Goal: Information Seeking & Learning: Learn about a topic

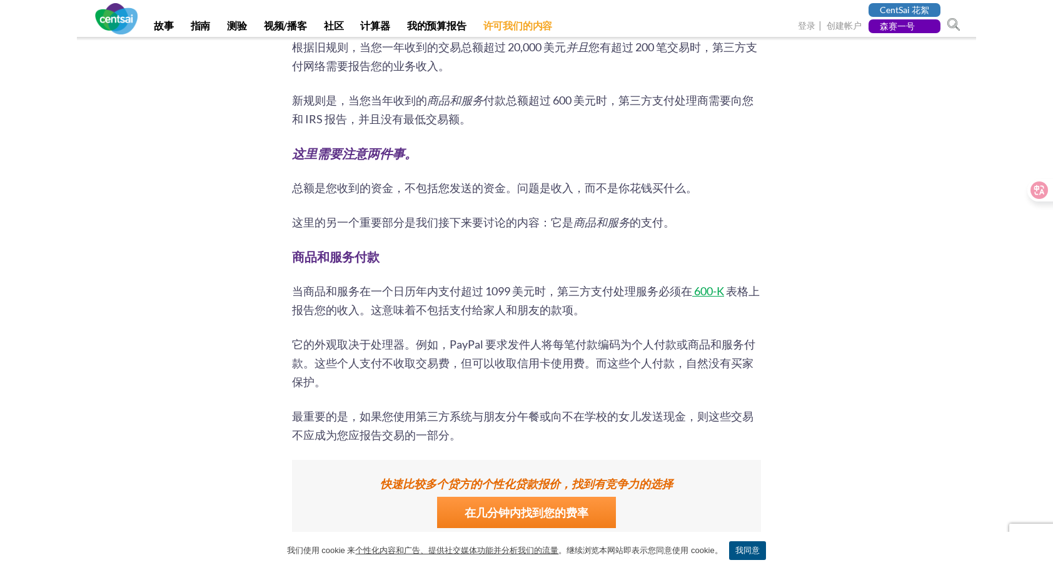
scroll to position [813, 0]
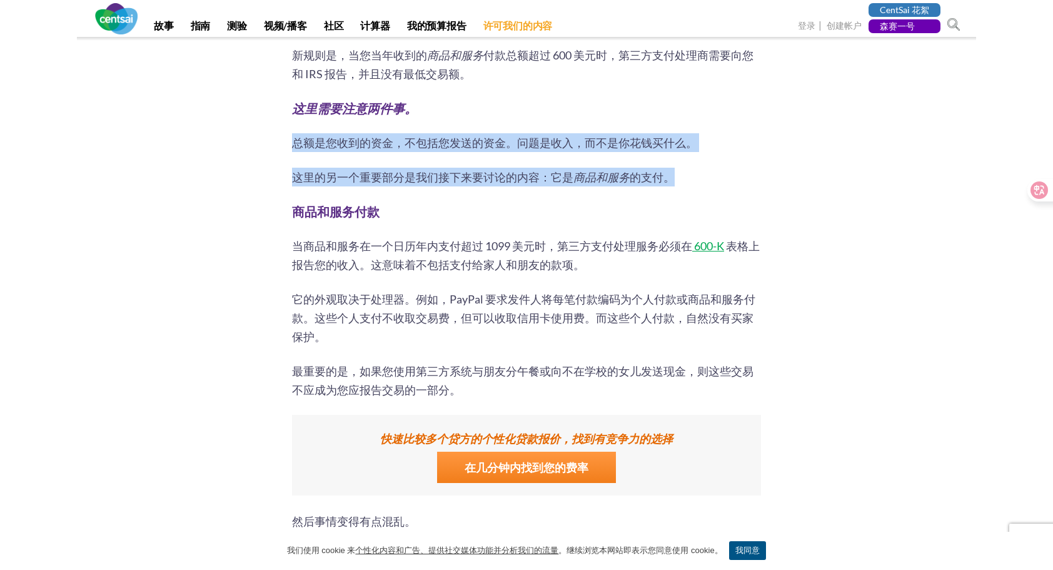
drag, startPoint x: 292, startPoint y: 142, endPoint x: 691, endPoint y: 174, distance: 400.2
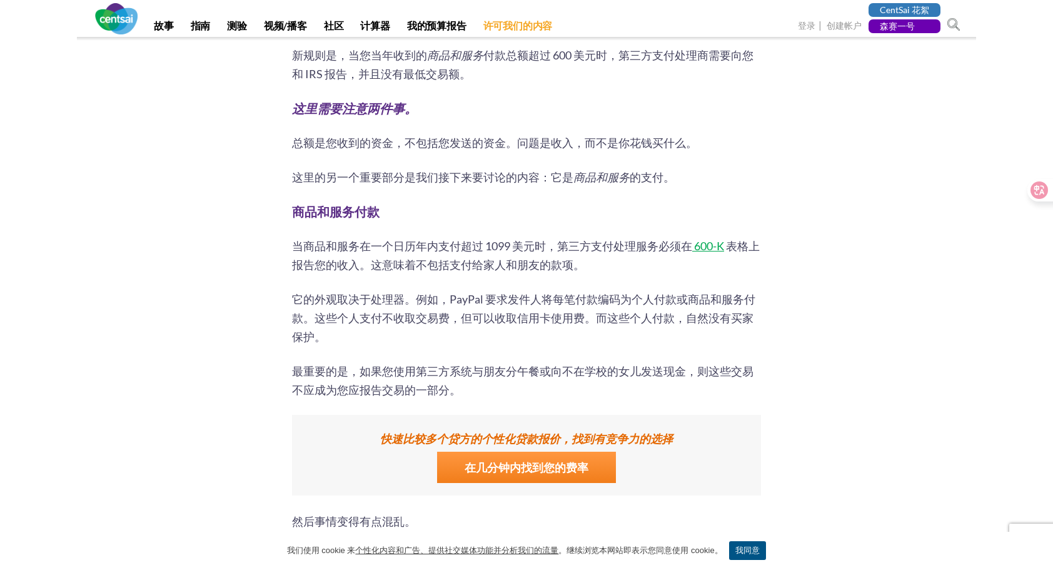
drag, startPoint x: 691, startPoint y: 174, endPoint x: 879, endPoint y: 188, distance: 188.8
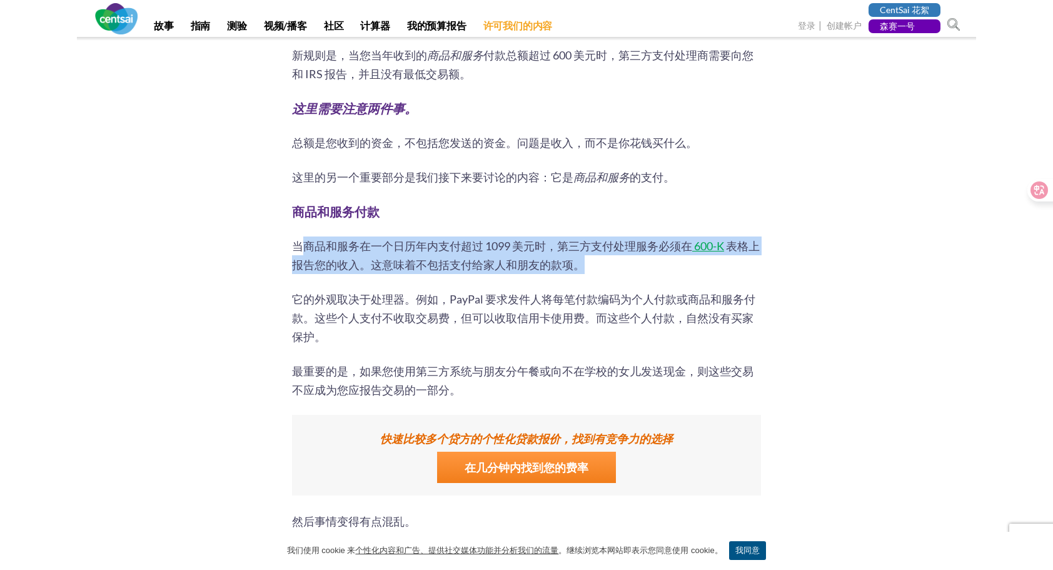
drag, startPoint x: 303, startPoint y: 246, endPoint x: 592, endPoint y: 262, distance: 289.3
click at [592, 262] on p "当商品和服务在一个日历年内支付超过 1099 美元时，第三方支付处理服务必须在 600-K 表格上报告您的收入 。这意味着不包括支付给家人和朋友的款项。" at bounding box center [526, 255] width 469 height 38
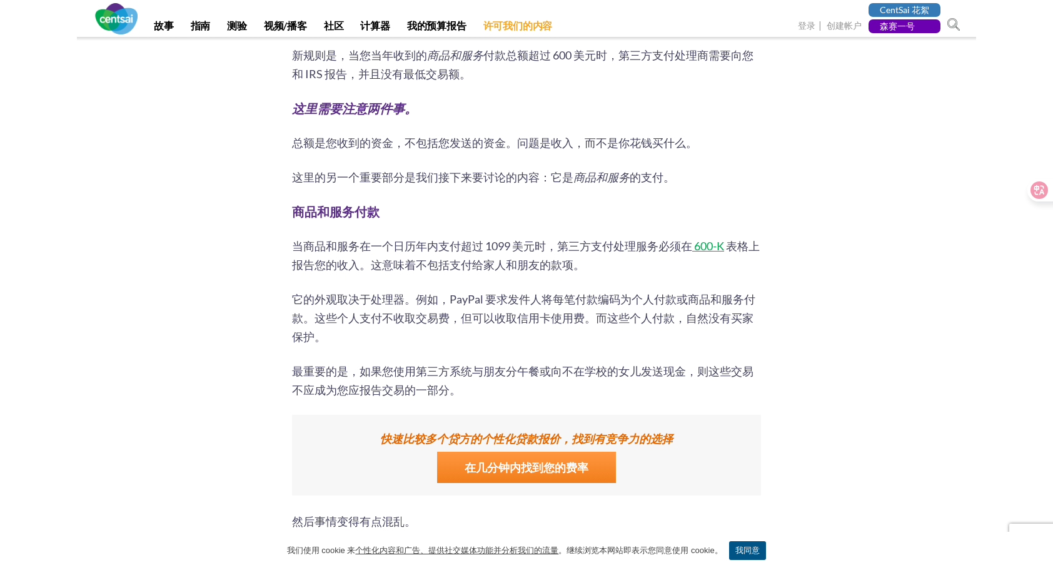
drag, startPoint x: 592, startPoint y: 262, endPoint x: 672, endPoint y: 276, distance: 81.2
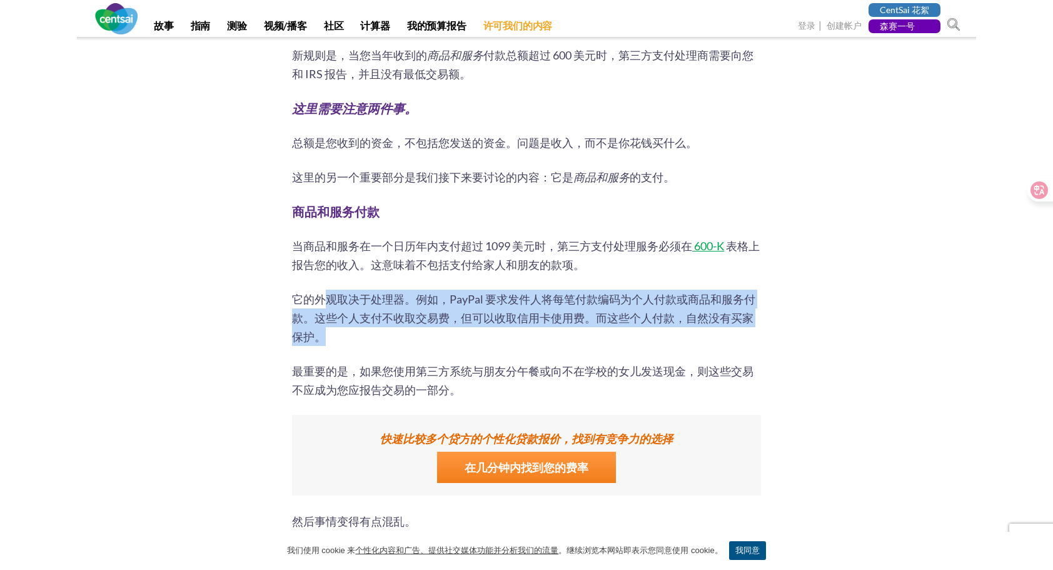
drag, startPoint x: 327, startPoint y: 306, endPoint x: 600, endPoint y: 337, distance: 274.4
click at [600, 337] on p "它的外观取决于处理器。例如，PayPal 要求发件人将每笔付款编码为个人付款或商品和服务付款。这些个人支付不收取交易费，但可以收取信用卡使用费。而这些个人付款…" at bounding box center [526, 318] width 469 height 56
drag, startPoint x: 600, startPoint y: 337, endPoint x: 504, endPoint y: 338, distance: 95.7
click at [504, 338] on p "它的外观取决于处理器。例如，PayPal 要求发件人将每笔付款编码为个人付款或商品和服务付款。这些个人支付不收取交易费，但可以收取信用卡使用费。而这些个人付款…" at bounding box center [526, 318] width 469 height 56
click at [503, 337] on p "它的外观取决于处理器。例如，PayPal 要求发件人将每笔付款编码为个人付款或商品和服务付款。这些个人支付不收取交易费，但可以收取信用卡使用费。而这些个人付款…" at bounding box center [526, 318] width 469 height 56
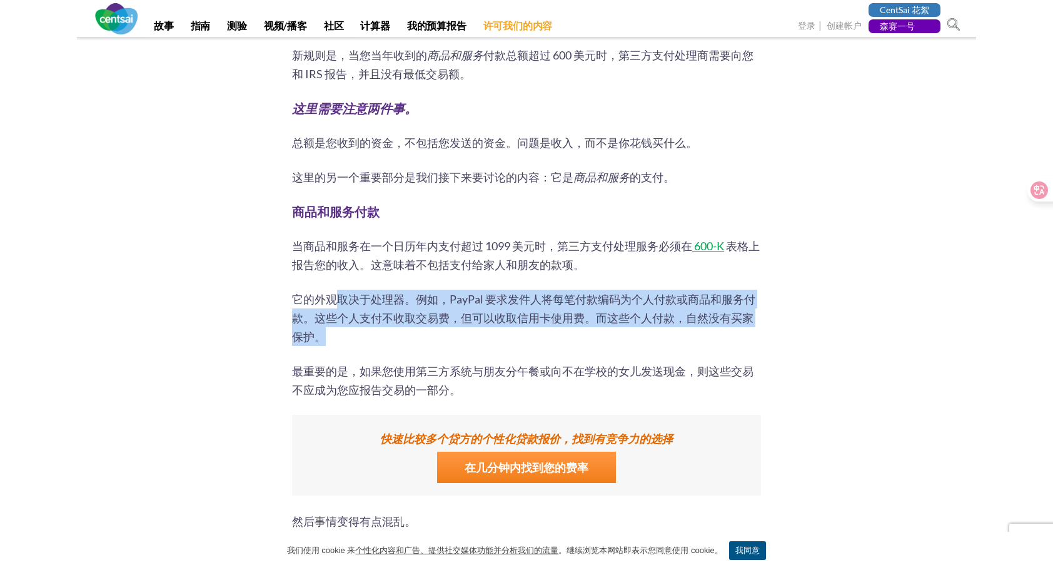
drag, startPoint x: 336, startPoint y: 290, endPoint x: 754, endPoint y: 330, distance: 419.0
click at [754, 330] on p "它的外观取决于处理器。例如，PayPal 要求发件人将每笔付款编码为个人付款或商品和服务付款。这些个人支付不收取交易费，但可以收取信用卡使用费。而这些个人付款…" at bounding box center [526, 318] width 469 height 56
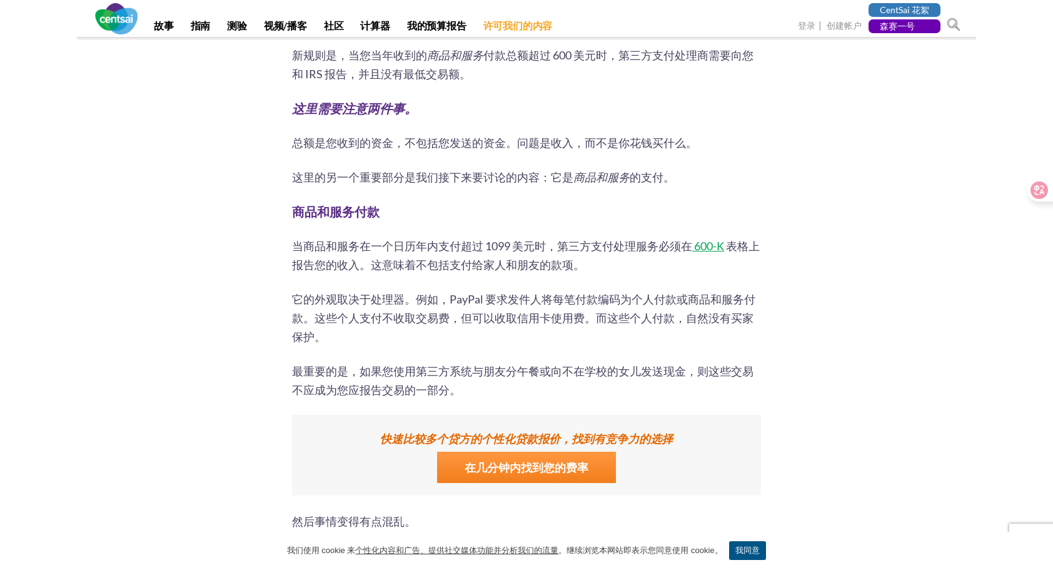
drag, startPoint x: 754, startPoint y: 330, endPoint x: 554, endPoint y: 348, distance: 200.3
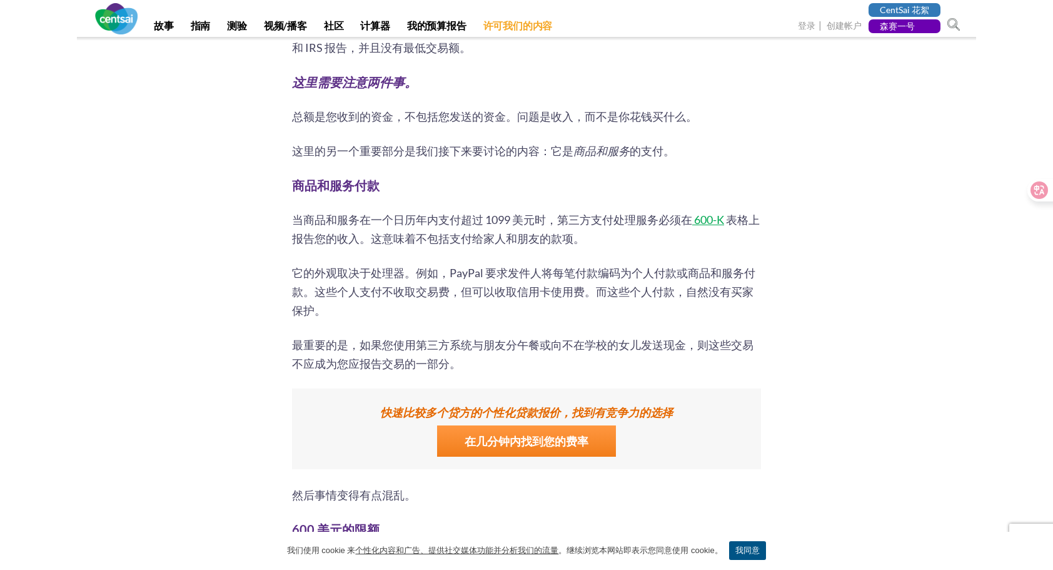
scroll to position [1001, 0]
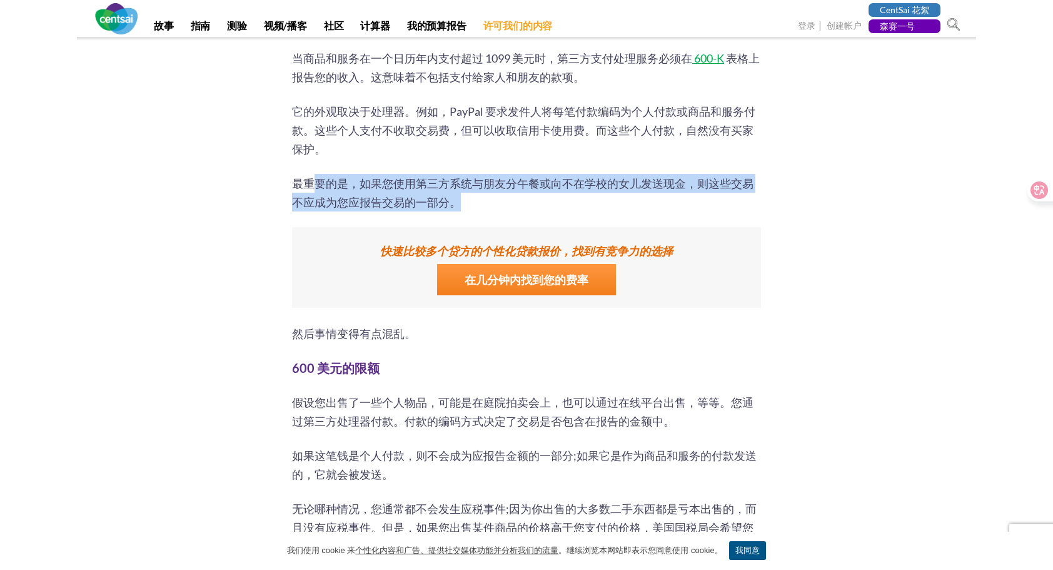
drag, startPoint x: 311, startPoint y: 184, endPoint x: 463, endPoint y: 196, distance: 153.0
click at [463, 196] on p "最重要的是，如果您使用第三方系统与朋友分午餐或向不在学校的女儿发送现金，则这些交易不应成为您应报告交易的一部分。" at bounding box center [526, 193] width 469 height 38
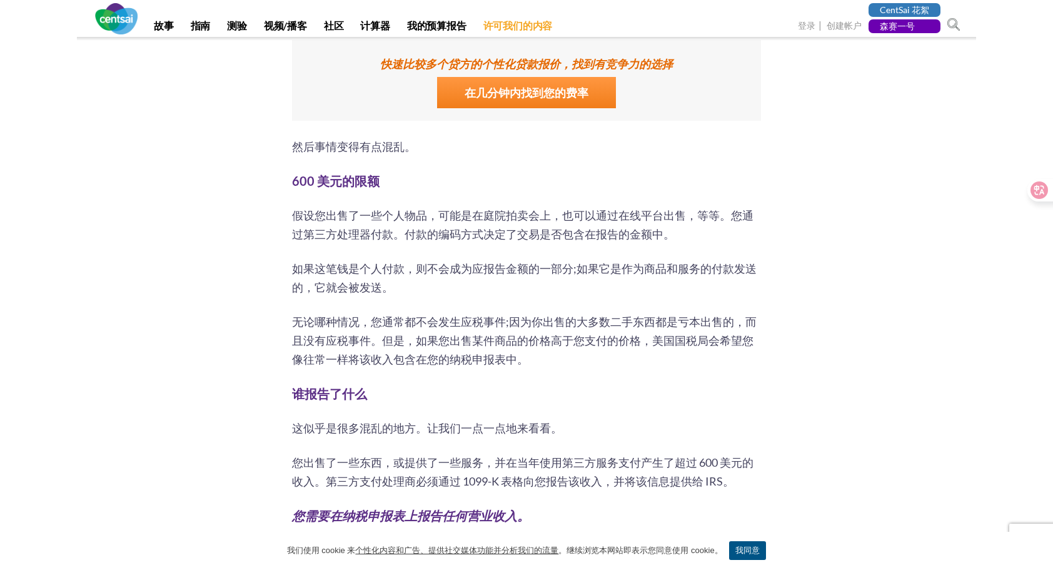
scroll to position [1188, 0]
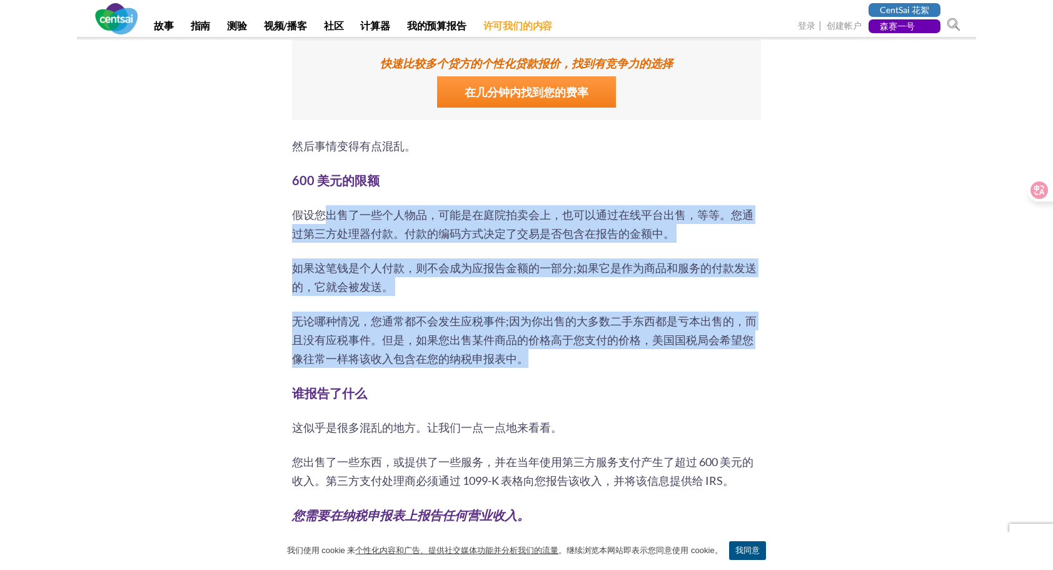
drag, startPoint x: 325, startPoint y: 213, endPoint x: 729, endPoint y: 357, distance: 429.4
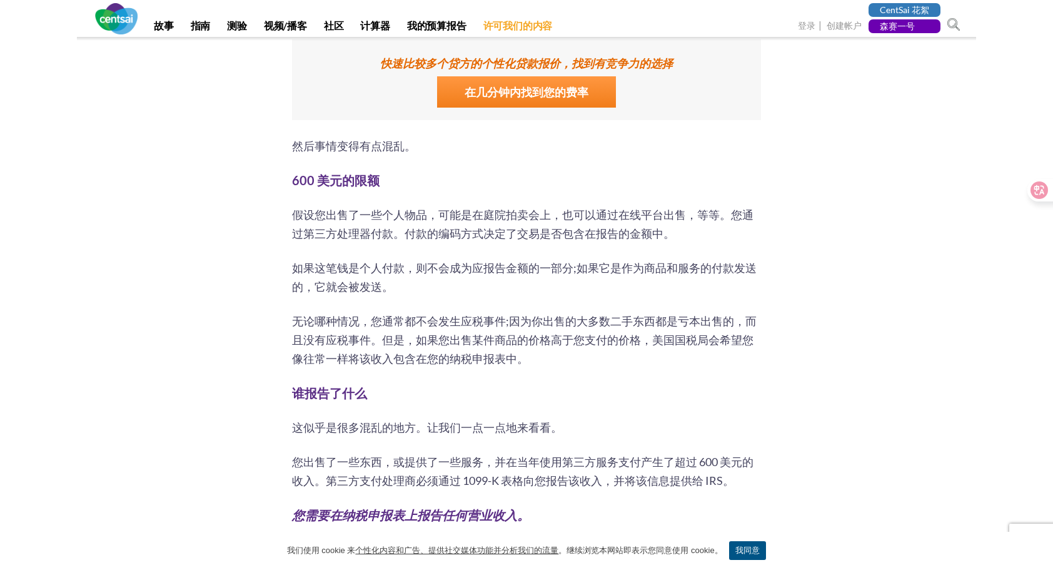
drag, startPoint x: 729, startPoint y: 357, endPoint x: 647, endPoint y: 381, distance: 85.9
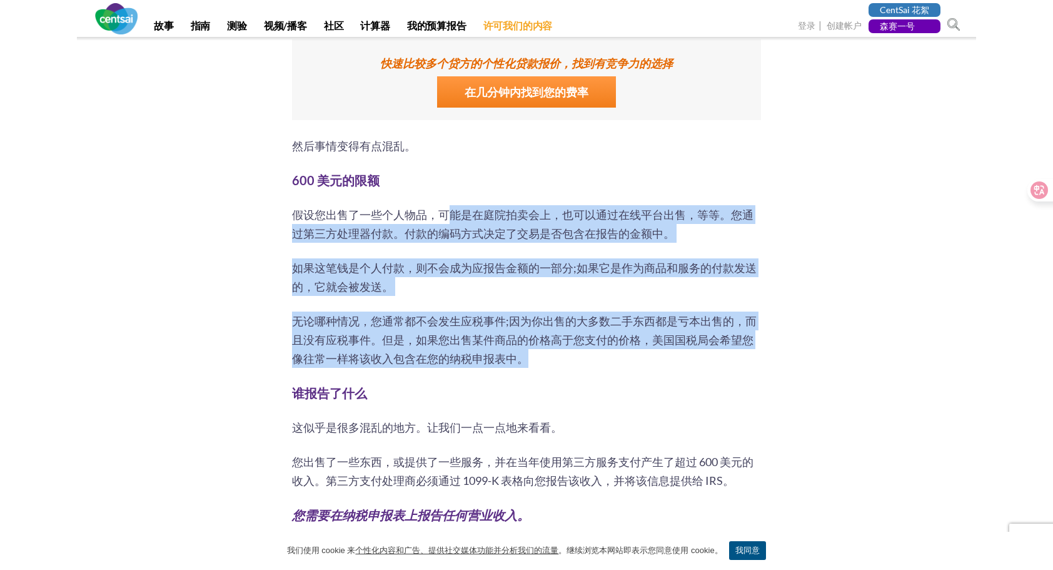
drag, startPoint x: 617, startPoint y: 360, endPoint x: 450, endPoint y: 206, distance: 226.6
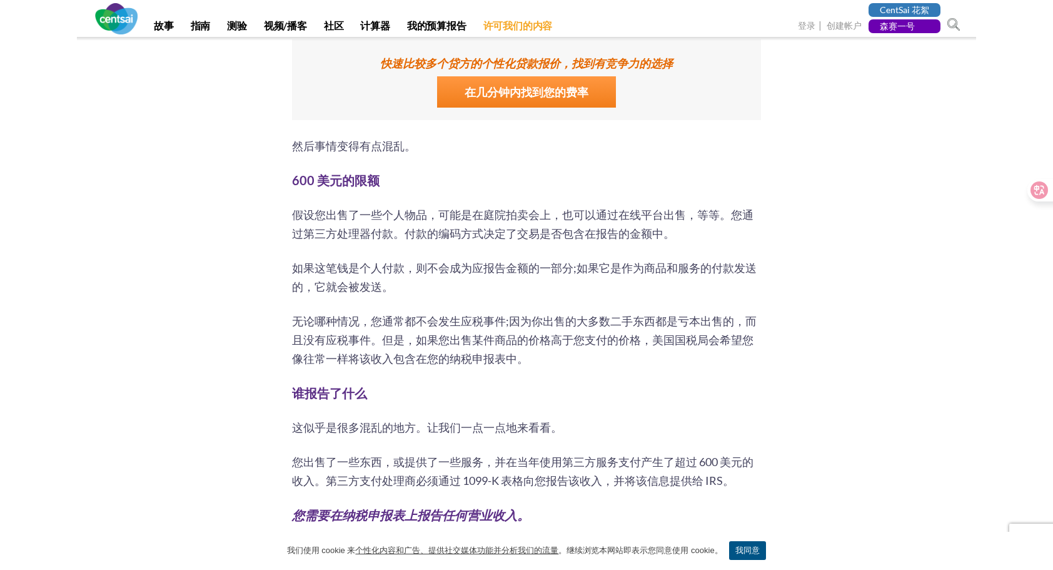
drag, startPoint x: 450, startPoint y: 206, endPoint x: 411, endPoint y: 216, distance: 39.9
click at [411, 216] on span "假设您出售了一些个人物品，可能是在庭院拍卖会上，也可以通过在线平台出售，等等。您通过第三方处理器付款。付款的编码方式决定了交易是否包含在报告的金额中。" at bounding box center [522, 224] width 461 height 33
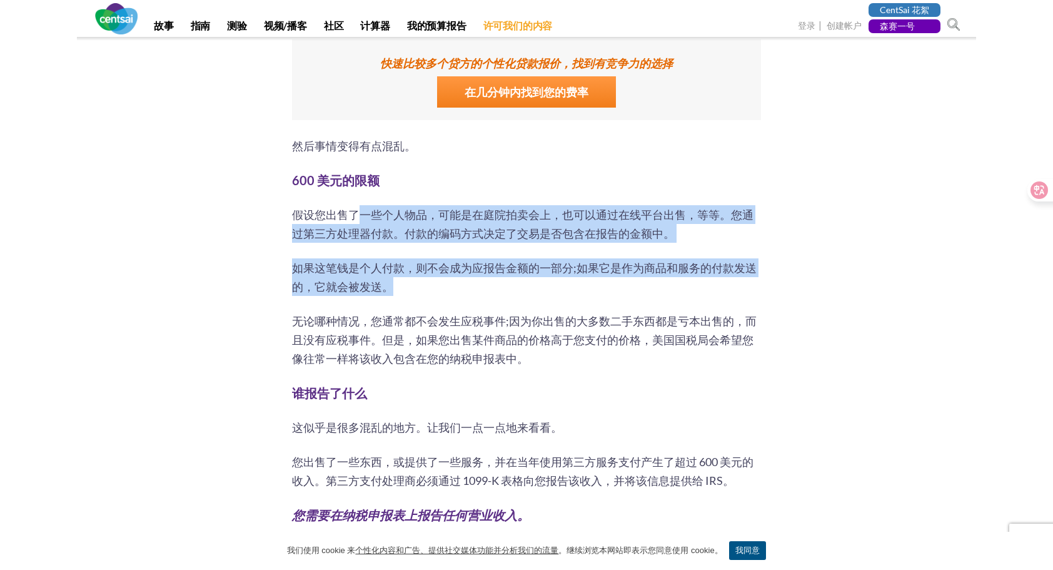
drag, startPoint x: 364, startPoint y: 213, endPoint x: 421, endPoint y: 277, distance: 85.9
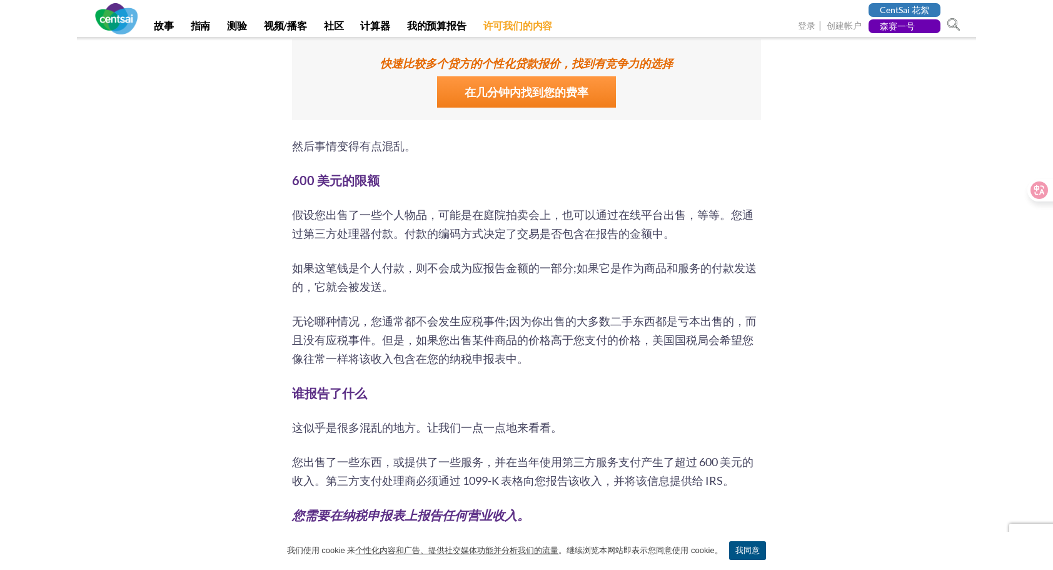
drag, startPoint x: 421, startPoint y: 277, endPoint x: 507, endPoint y: 339, distance: 106.2
click at [507, 339] on span "无论哪种情况，您通常都不会发生应税事件;因为你出售的大多数二手东西都是亏本出售的，而且没有应税事件。但是，如果您出售某件商品的价格高于您支付的价格，美国国税局…" at bounding box center [524, 339] width 465 height 51
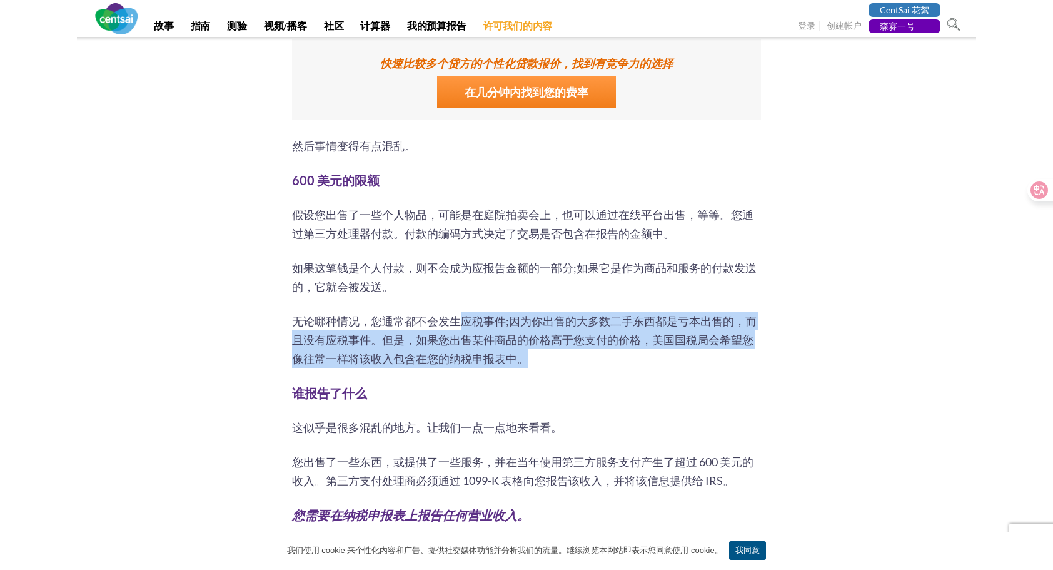
drag, startPoint x: 485, startPoint y: 331, endPoint x: 525, endPoint y: 350, distance: 44.5
click at [525, 350] on p "无论哪种情况，您通常都不会发生应税事件;因为你出售的大多数二手东西都是亏本出售的，而且没有应税事件。但是，如果您出售某件商品的价格高于您支付的价格，美国国税局…" at bounding box center [526, 339] width 469 height 56
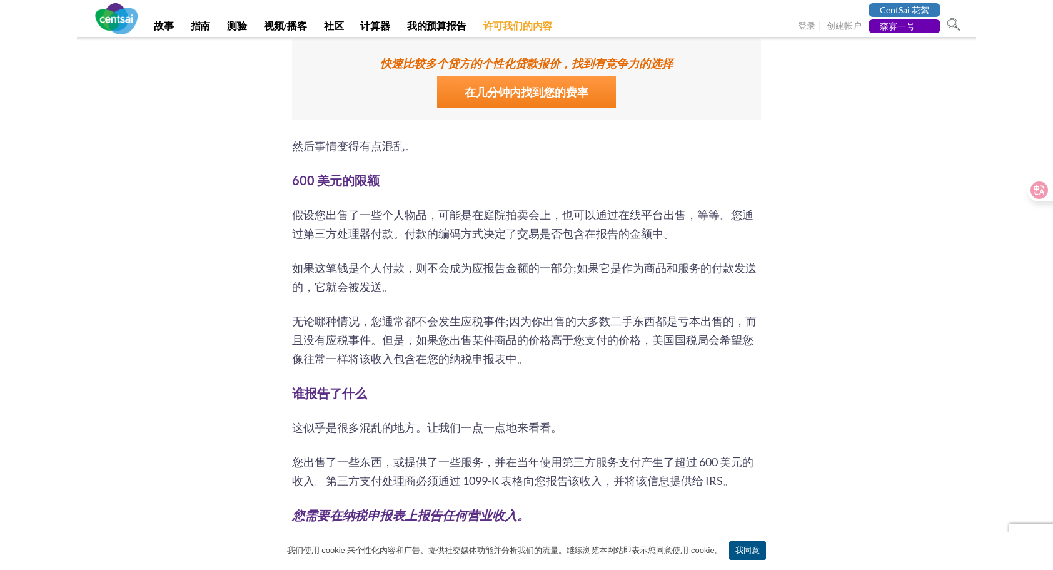
drag, startPoint x: 525, startPoint y: 350, endPoint x: 628, endPoint y: 386, distance: 109.6
click at [628, 386] on h2 "谁报告了什么" at bounding box center [526, 392] width 469 height 19
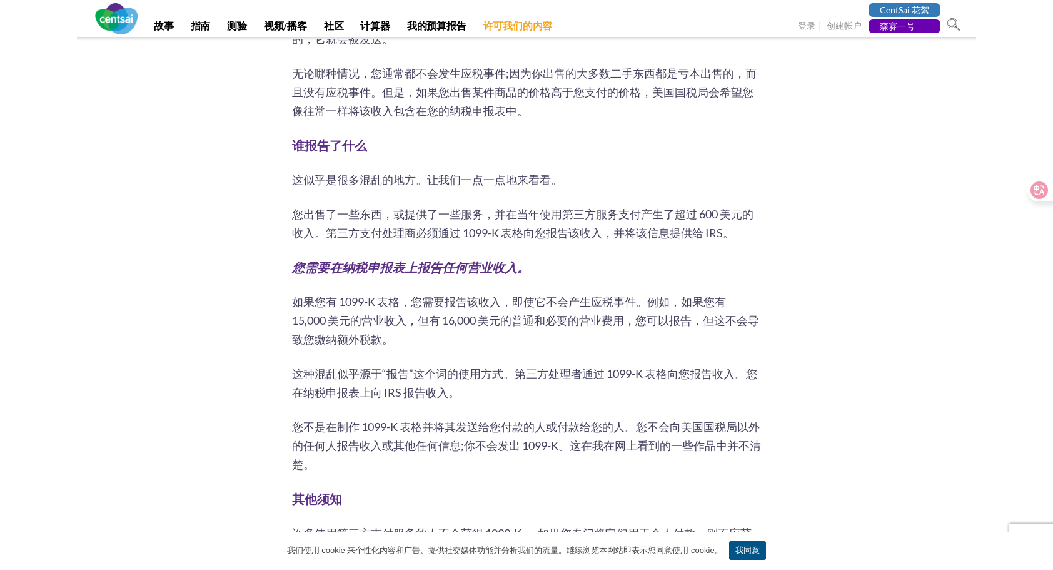
scroll to position [1438, 0]
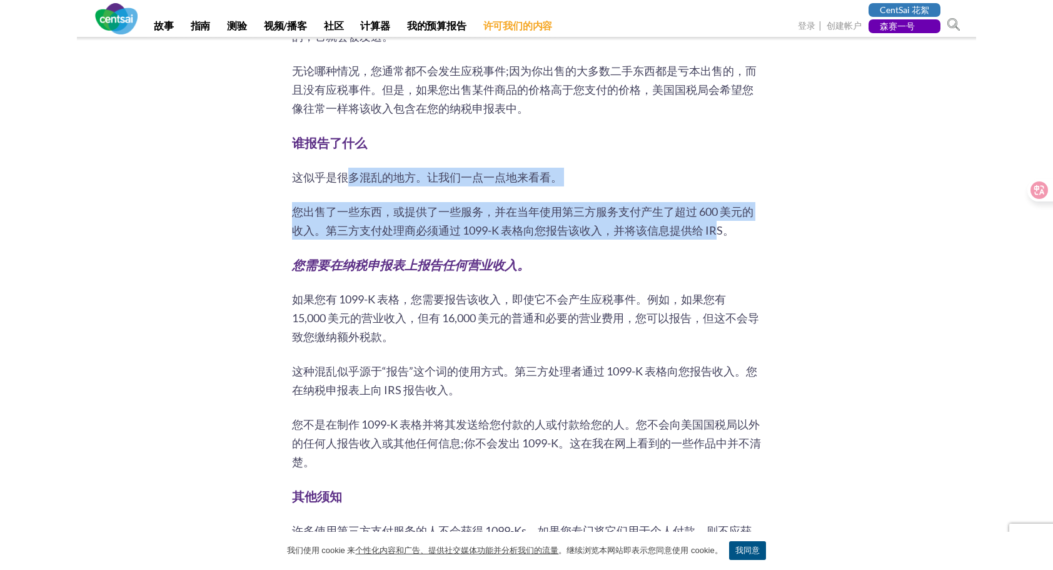
drag, startPoint x: 350, startPoint y: 176, endPoint x: 719, endPoint y: 224, distance: 372.0
click at [719, 224] on div "关于在第三方网络上处理的付款的 IRS 600 美元规则似乎存在很多混乱。这应该不会让任何人感到惊讶;混乱和美国国税局有着悠久的历史。 为了捍卫国税局，该机构…" at bounding box center [526, 317] width 469 height 2388
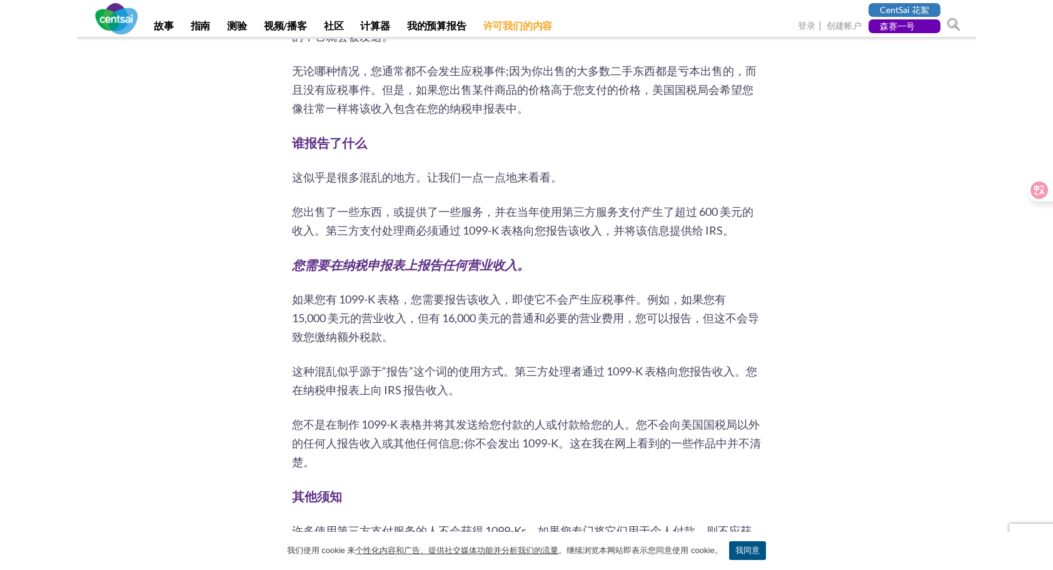
drag, startPoint x: 719, startPoint y: 224, endPoint x: 681, endPoint y: 278, distance: 66.4
click at [681, 278] on div "关于在第三方网络上处理的付款的 IRS 600 美元规则似乎存在很多混乱。这应该不会让任何人感到惊讶;混乱和美国国税局有着悠久的历史。 为了捍卫国税局，该机构…" at bounding box center [526, 317] width 469 height 2388
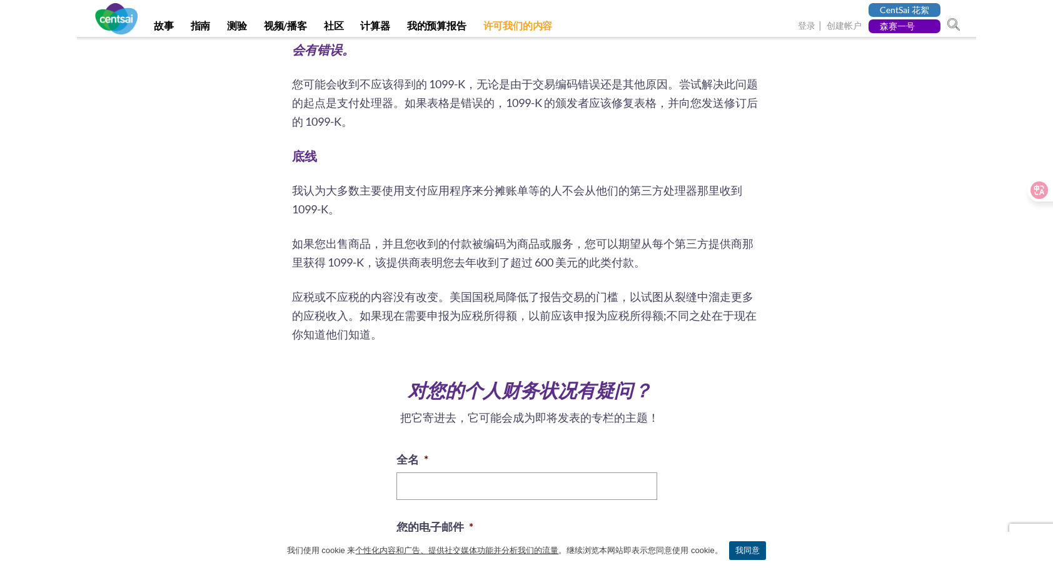
scroll to position [2126, 0]
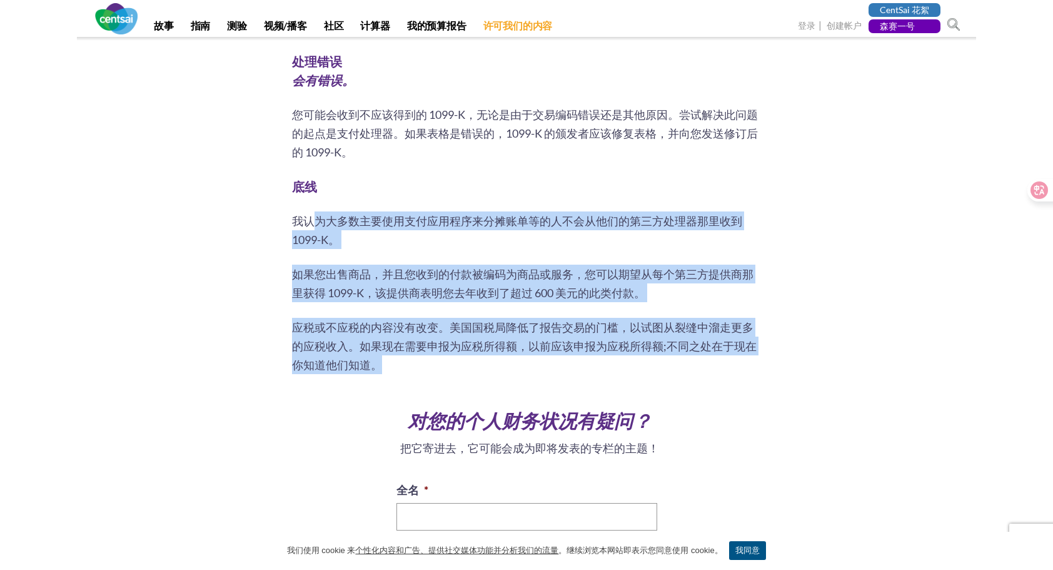
drag, startPoint x: 317, startPoint y: 223, endPoint x: 735, endPoint y: 360, distance: 440.2
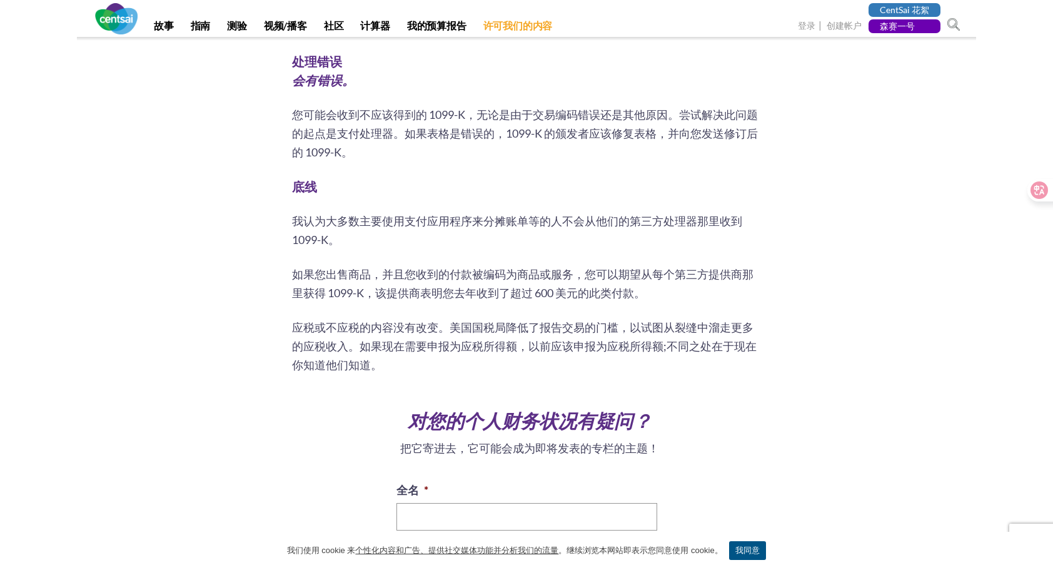
drag, startPoint x: 735, startPoint y: 360, endPoint x: 744, endPoint y: 381, distance: 23.6
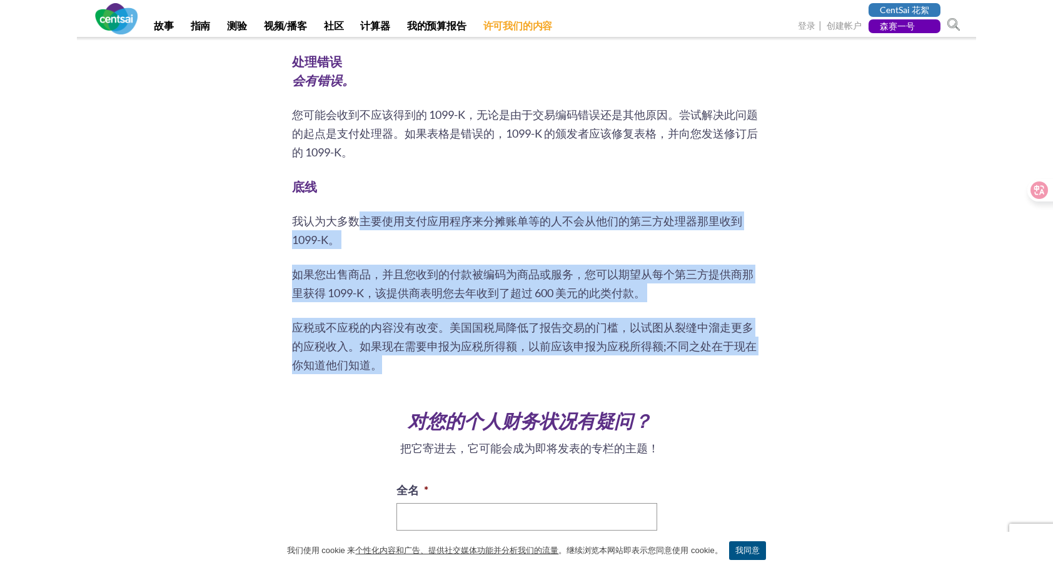
drag, startPoint x: 729, startPoint y: 360, endPoint x: 355, endPoint y: 220, distance: 399.3
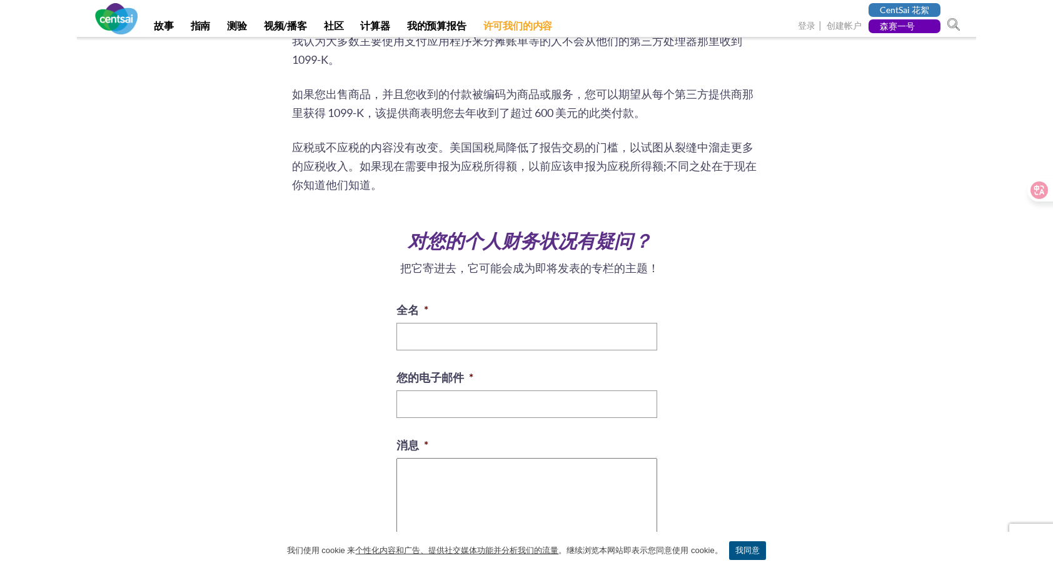
scroll to position [2314, 0]
